Goal: Information Seeking & Learning: Check status

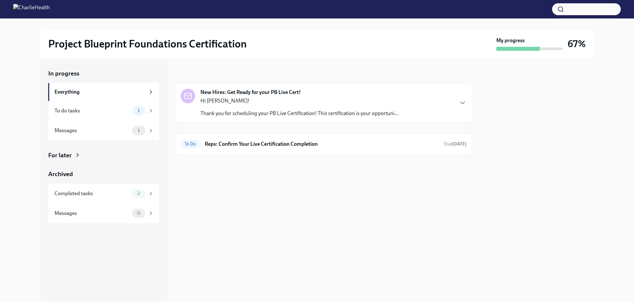
click at [311, 105] on div "Hi [PERSON_NAME]! Thank you for scheduling your PB Live Certification! This cer…" at bounding box center [299, 107] width 198 height 20
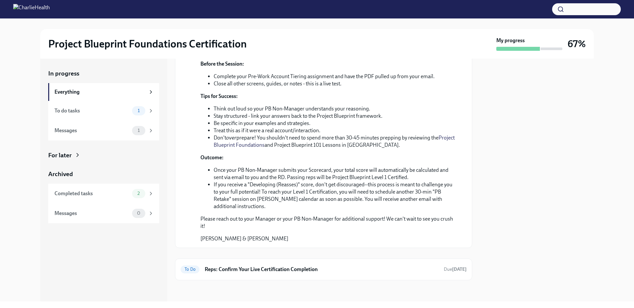
scroll to position [226, 0]
click at [308, 265] on div "To Do Reps: Confirm Your Live Certification Completion Due [DATE]" at bounding box center [324, 269] width 286 height 11
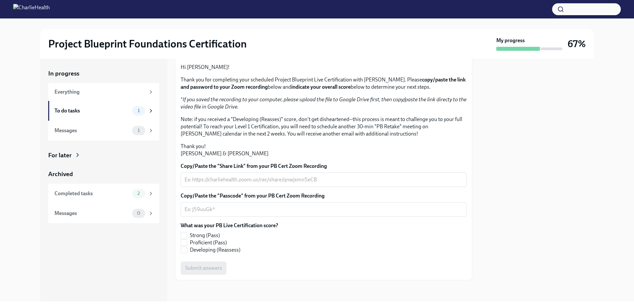
scroll to position [113, 0]
click at [90, 116] on div "To do tasks 1" at bounding box center [103, 111] width 111 height 20
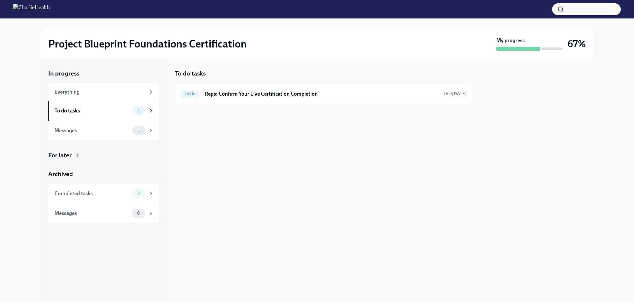
click at [97, 125] on div "Messages 1" at bounding box center [103, 131] width 111 height 20
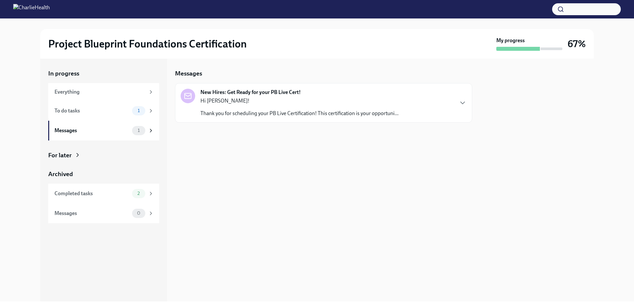
click at [249, 111] on p "Thank you for scheduling your PB Live Certification! This certification is your…" at bounding box center [299, 113] width 198 height 7
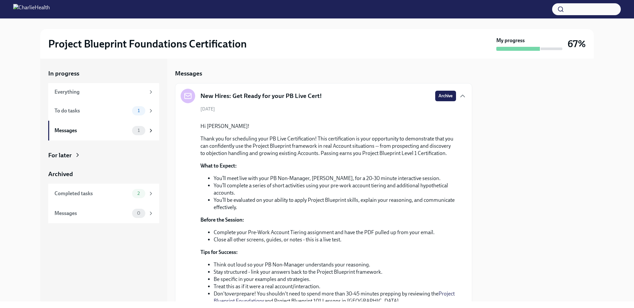
scroll to position [193, 0]
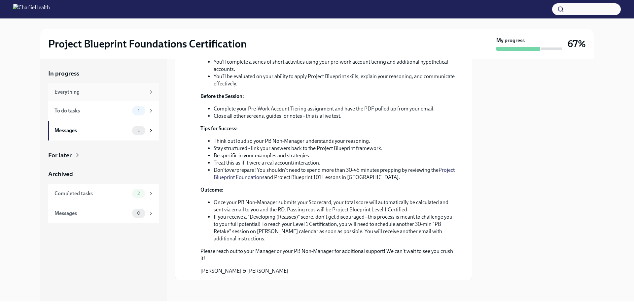
click at [94, 89] on div "Everything" at bounding box center [99, 91] width 91 height 7
